Goal: Transaction & Acquisition: Download file/media

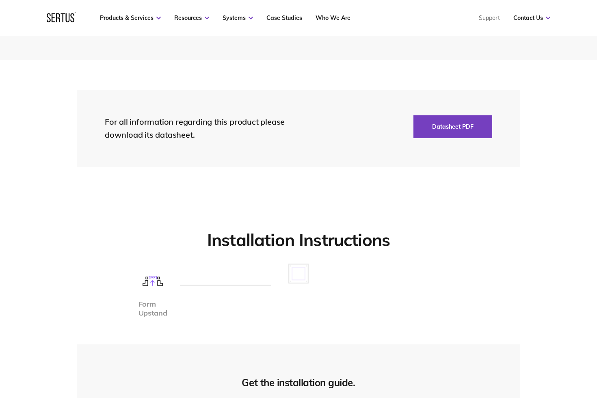
scroll to position [1908, 0]
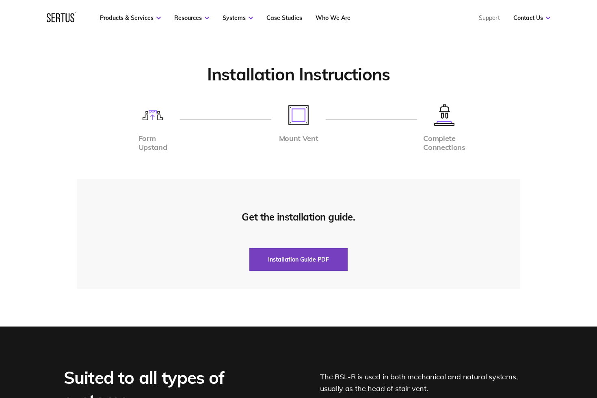
click at [86, 126] on div "Form Upstand Mount Vent Complete Connections" at bounding box center [298, 118] width 443 height 29
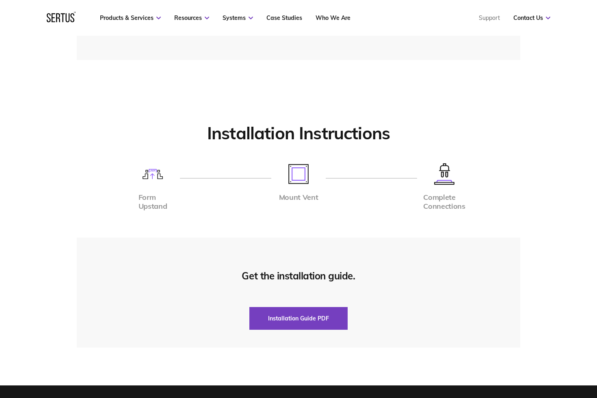
scroll to position [1502, 0]
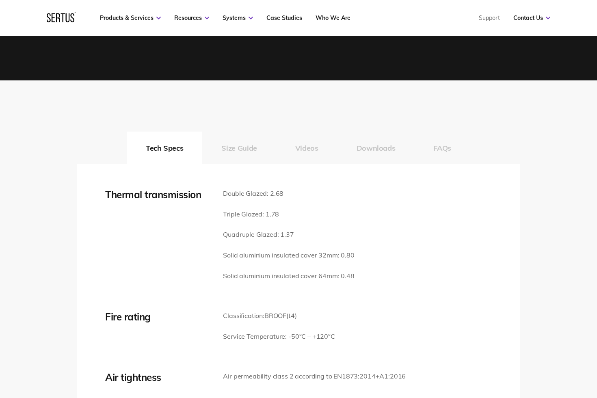
scroll to position [1056, 0]
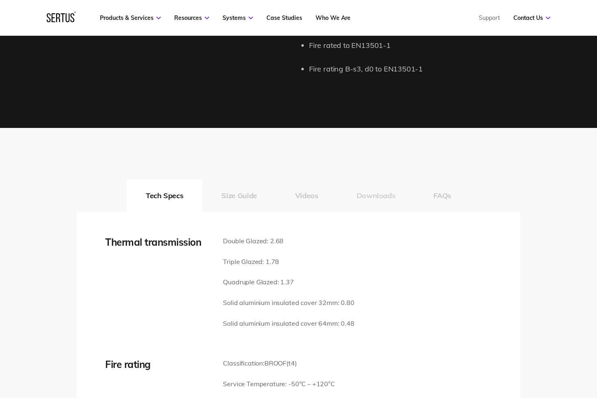
click at [371, 194] on button "Downloads" at bounding box center [375, 195] width 77 height 32
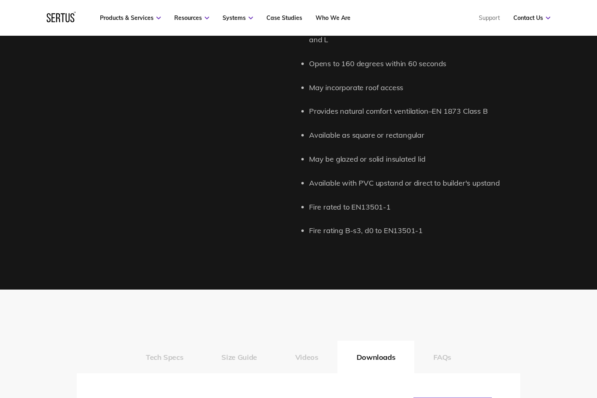
scroll to position [853, 0]
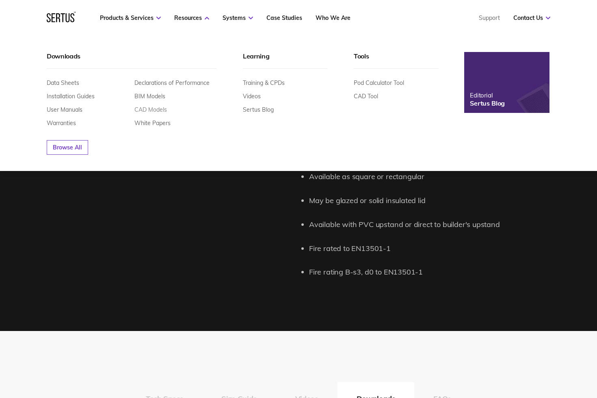
click at [150, 110] on link "CAD Models" at bounding box center [150, 109] width 32 height 7
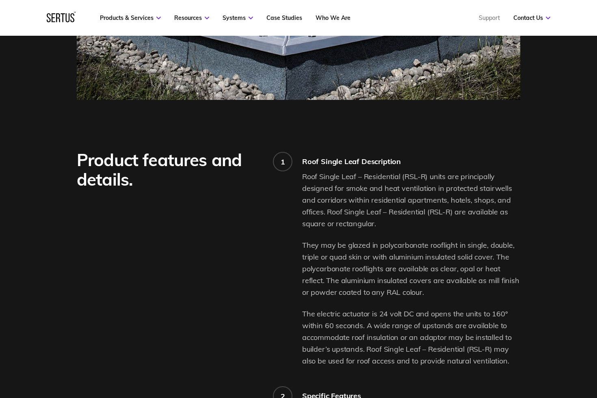
scroll to position [0, 0]
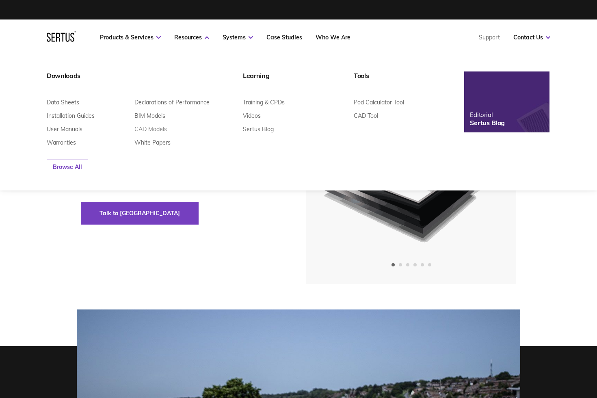
click at [156, 129] on link "CAD Models" at bounding box center [150, 128] width 32 height 7
click at [147, 126] on link "CAD Models" at bounding box center [150, 128] width 32 height 7
click at [151, 118] on link "BIM Models" at bounding box center [149, 115] width 31 height 7
click at [152, 112] on link "BIM Models" at bounding box center [149, 115] width 31 height 7
click at [153, 128] on link "CAD Models" at bounding box center [150, 128] width 32 height 7
